Goal: Information Seeking & Learning: Learn about a topic

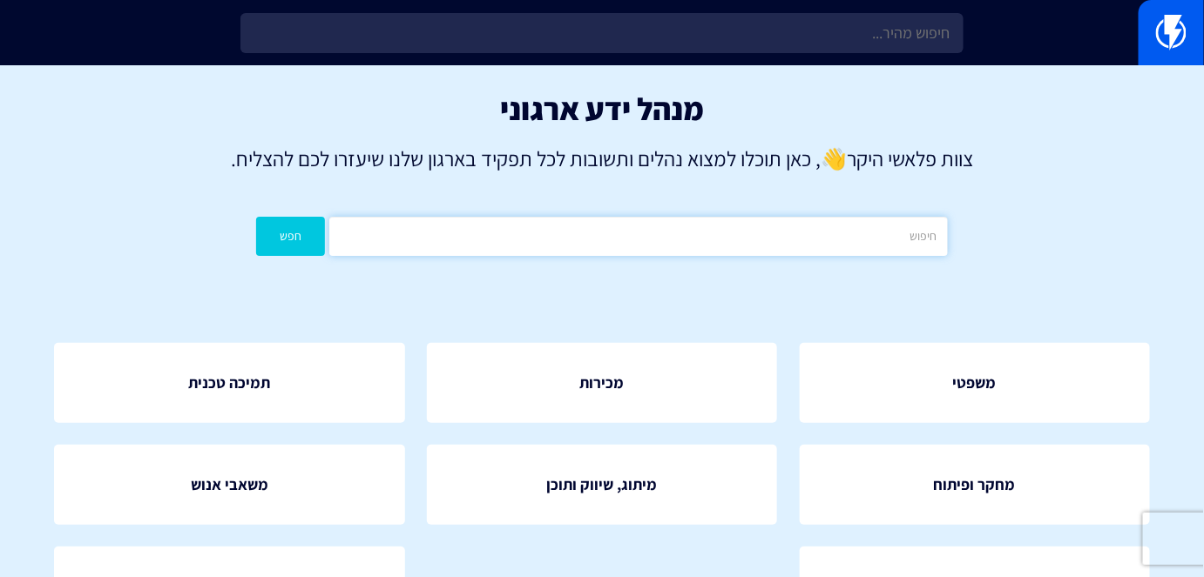
click at [753, 239] on input "text" at bounding box center [638, 236] width 618 height 39
type input "פופאפ"
click at [283, 244] on button "חפש" at bounding box center [290, 236] width 69 height 39
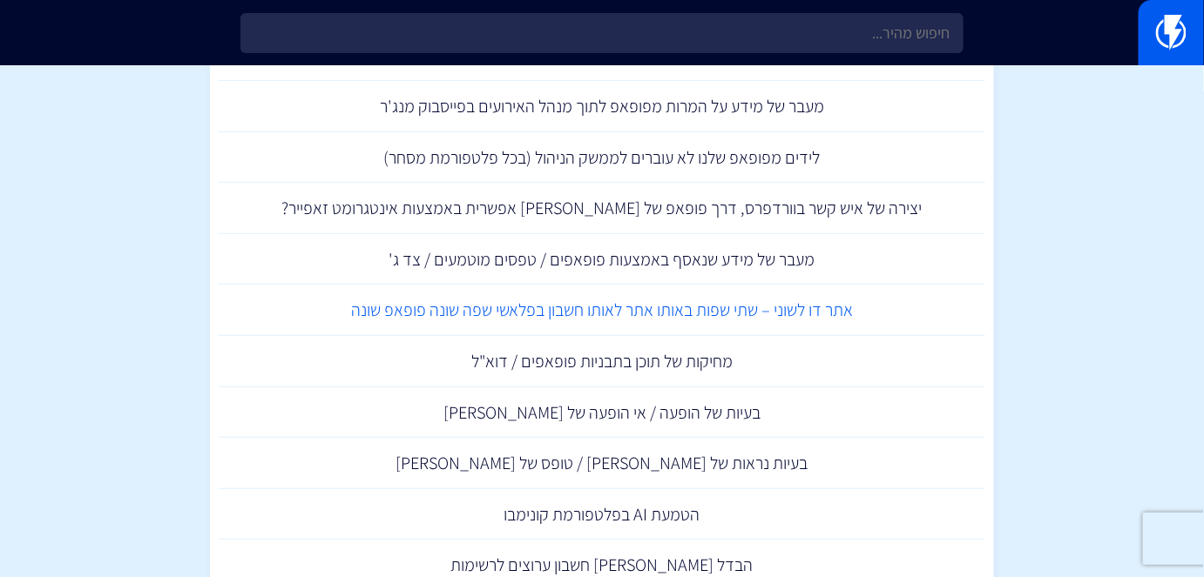
scroll to position [237, 0]
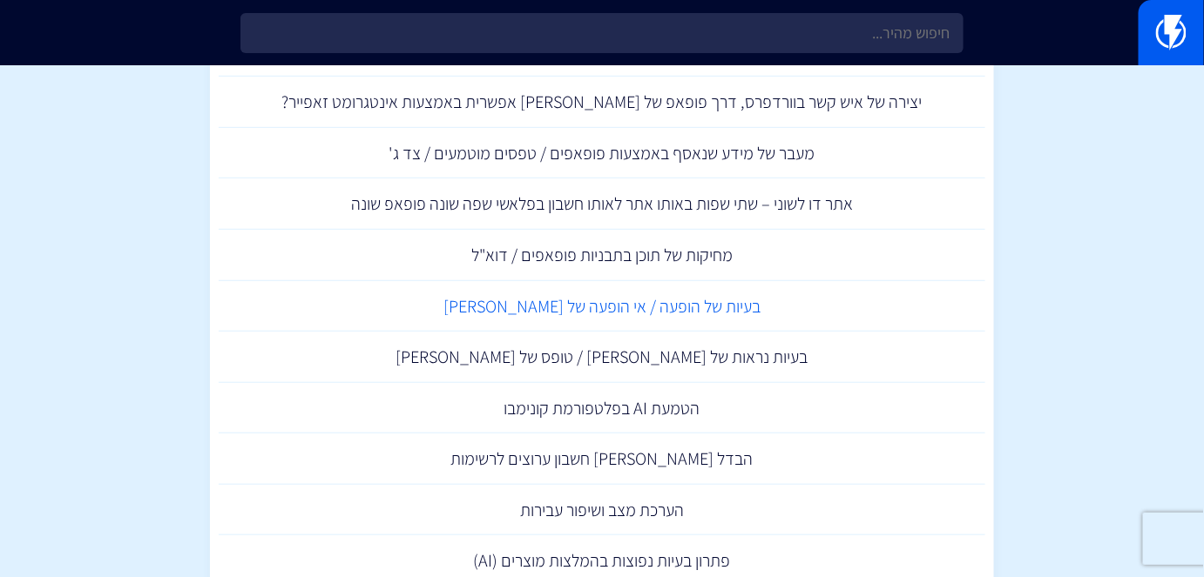
click at [586, 313] on link "בעיות של הופעה / אי הופעה של [PERSON_NAME]" at bounding box center [602, 306] width 766 height 51
